Goal: Transaction & Acquisition: Purchase product/service

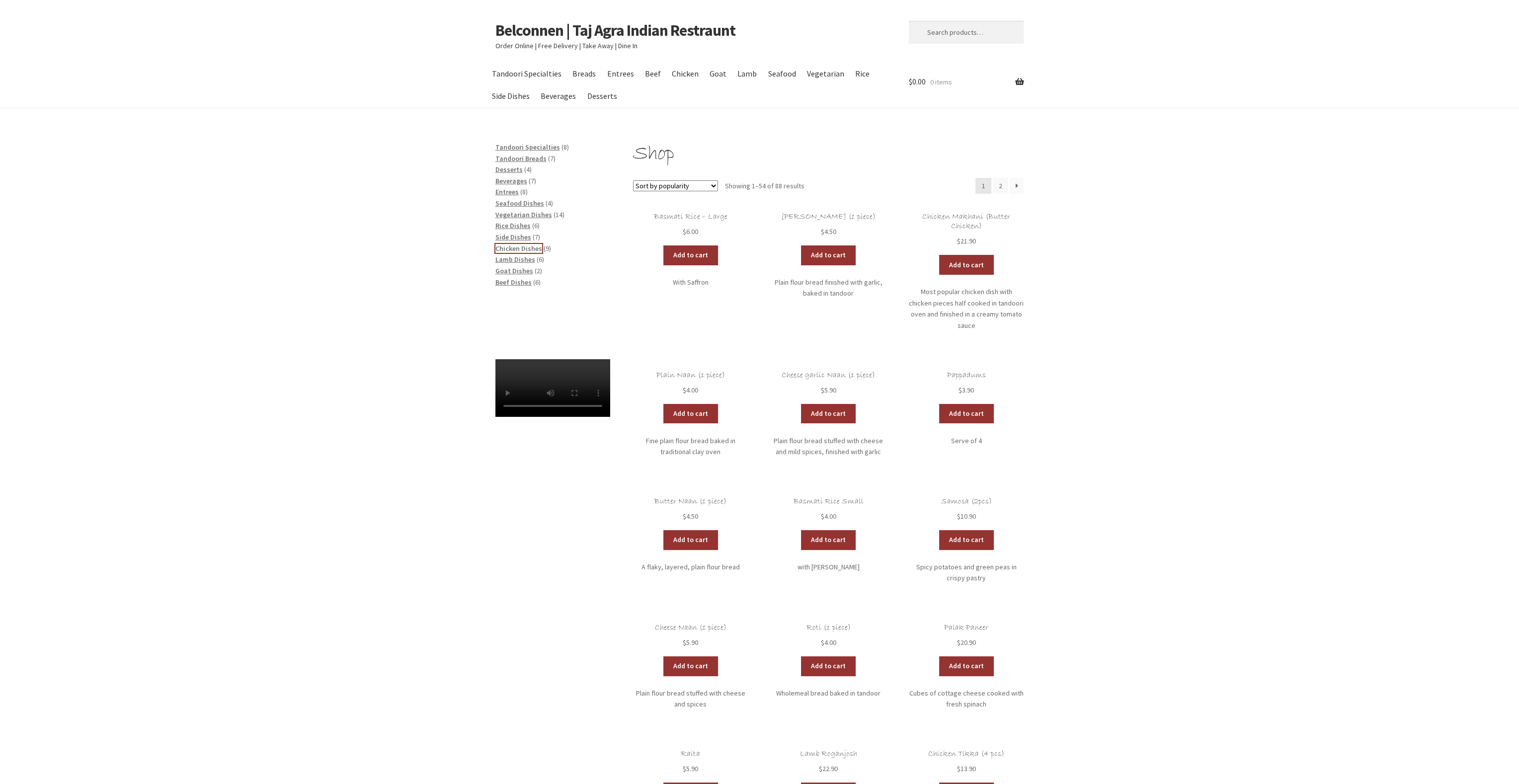
click at [517, 246] on span "Chicken Dishes" at bounding box center [518, 248] width 47 height 9
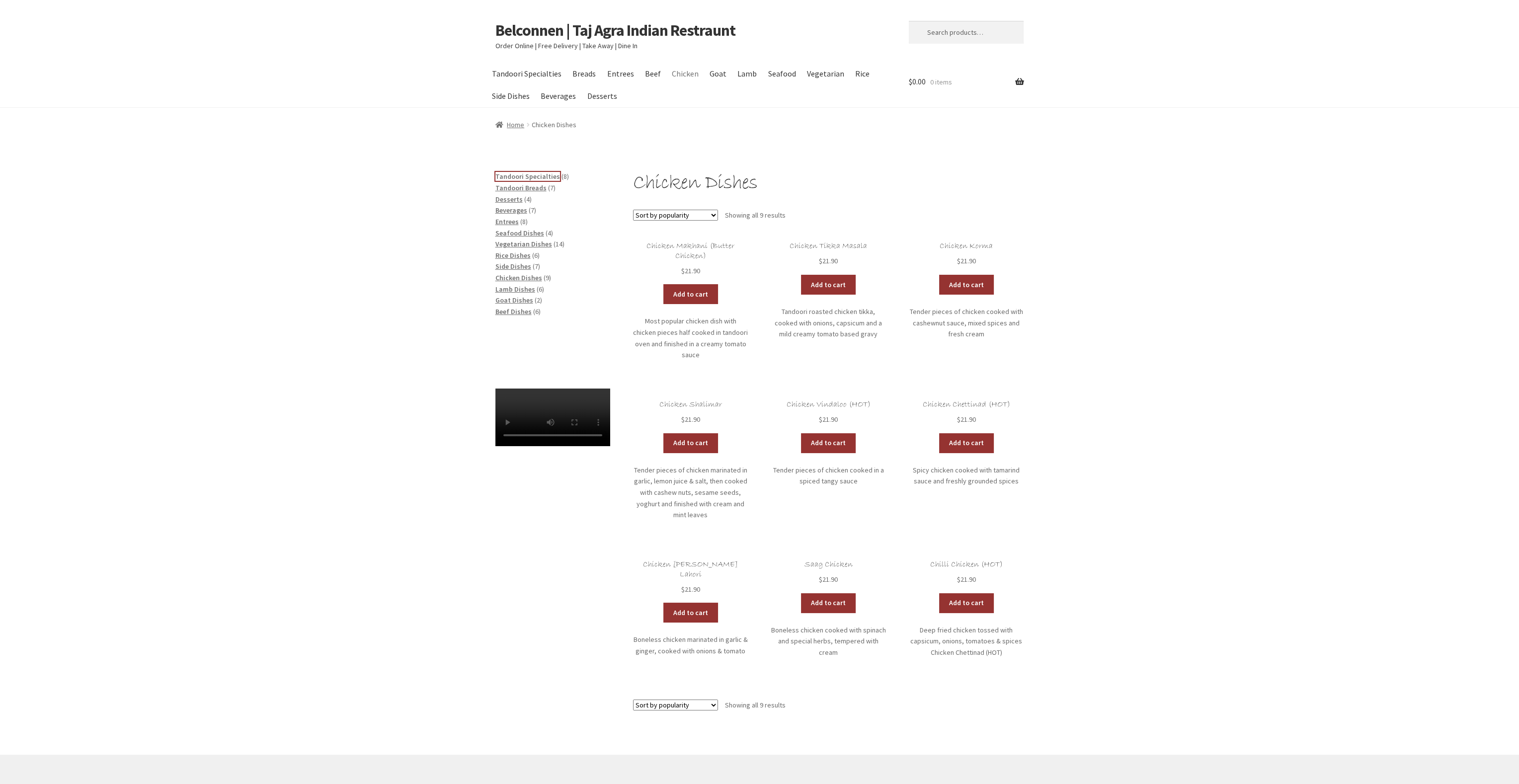
click at [504, 175] on span "Tandoori Specialties" at bounding box center [528, 176] width 65 height 9
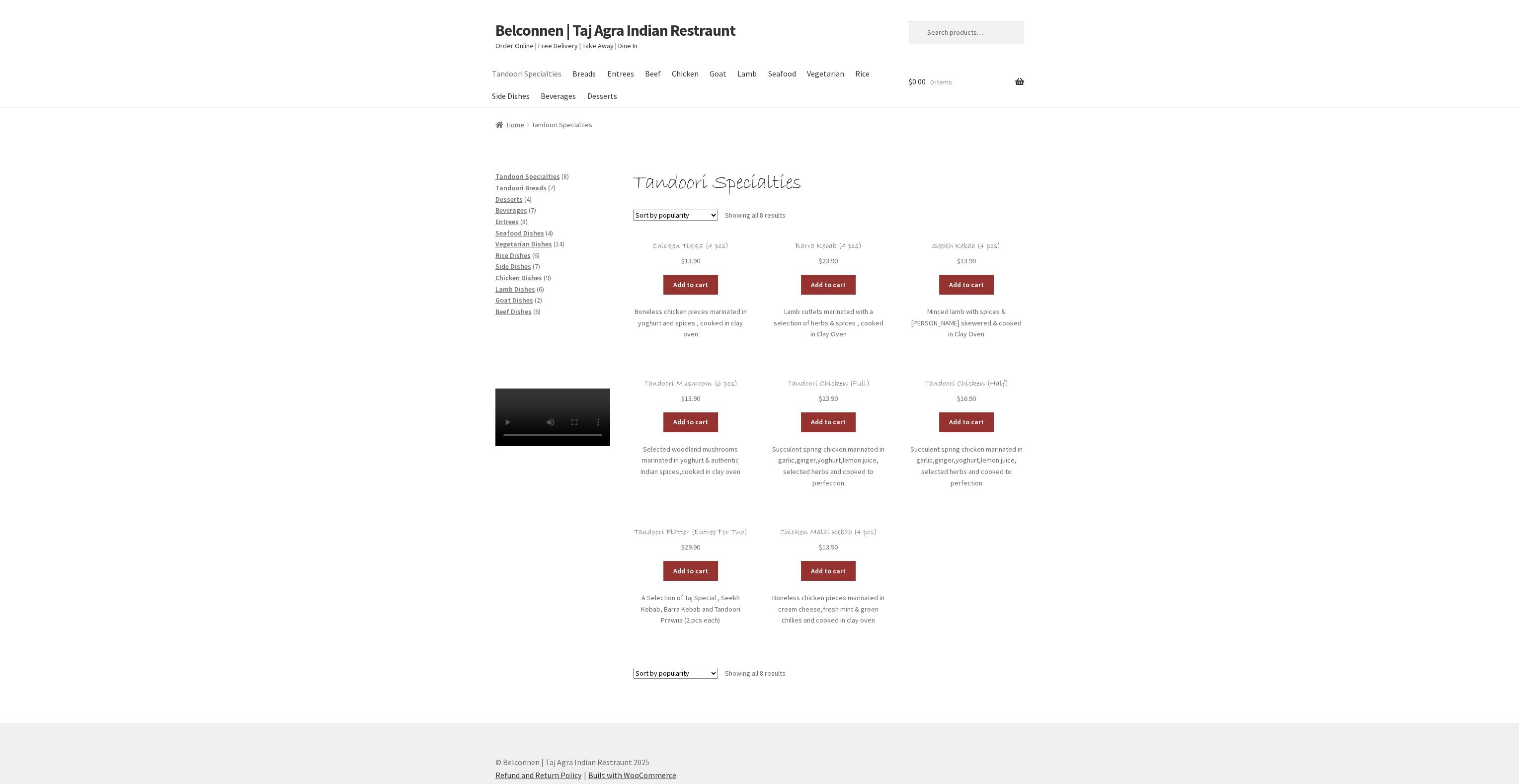
click at [511, 215] on li "Beverages 7 7 products" at bounding box center [553, 210] width 115 height 11
click at [958, 33] on input "Search for:" at bounding box center [966, 32] width 115 height 23
type input "butter"
click at [509, 311] on span "Beef Dishes" at bounding box center [514, 311] width 37 height 9
